Goal: Navigation & Orientation: Find specific page/section

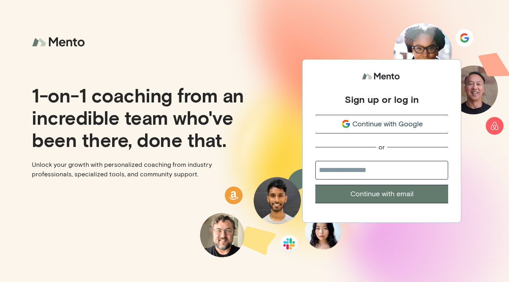
click at [365, 123] on span "Continue with Google" at bounding box center [387, 124] width 70 height 11
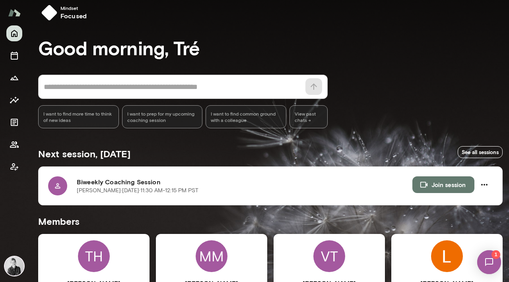
scroll to position [10, 0]
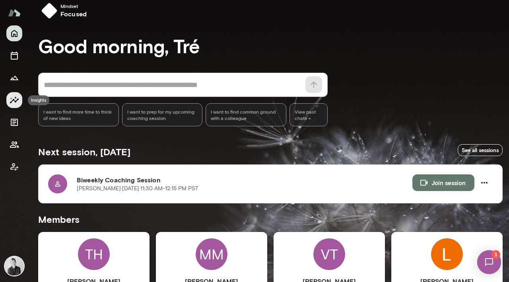
click at [14, 102] on icon "Insights" at bounding box center [15, 100] width 10 height 10
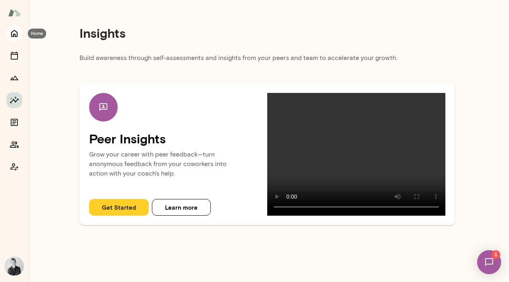
click at [16, 33] on icon "Home" at bounding box center [15, 34] width 10 height 10
